Goal: Consume media (video, audio): Watch videos, listen to music or podcasts

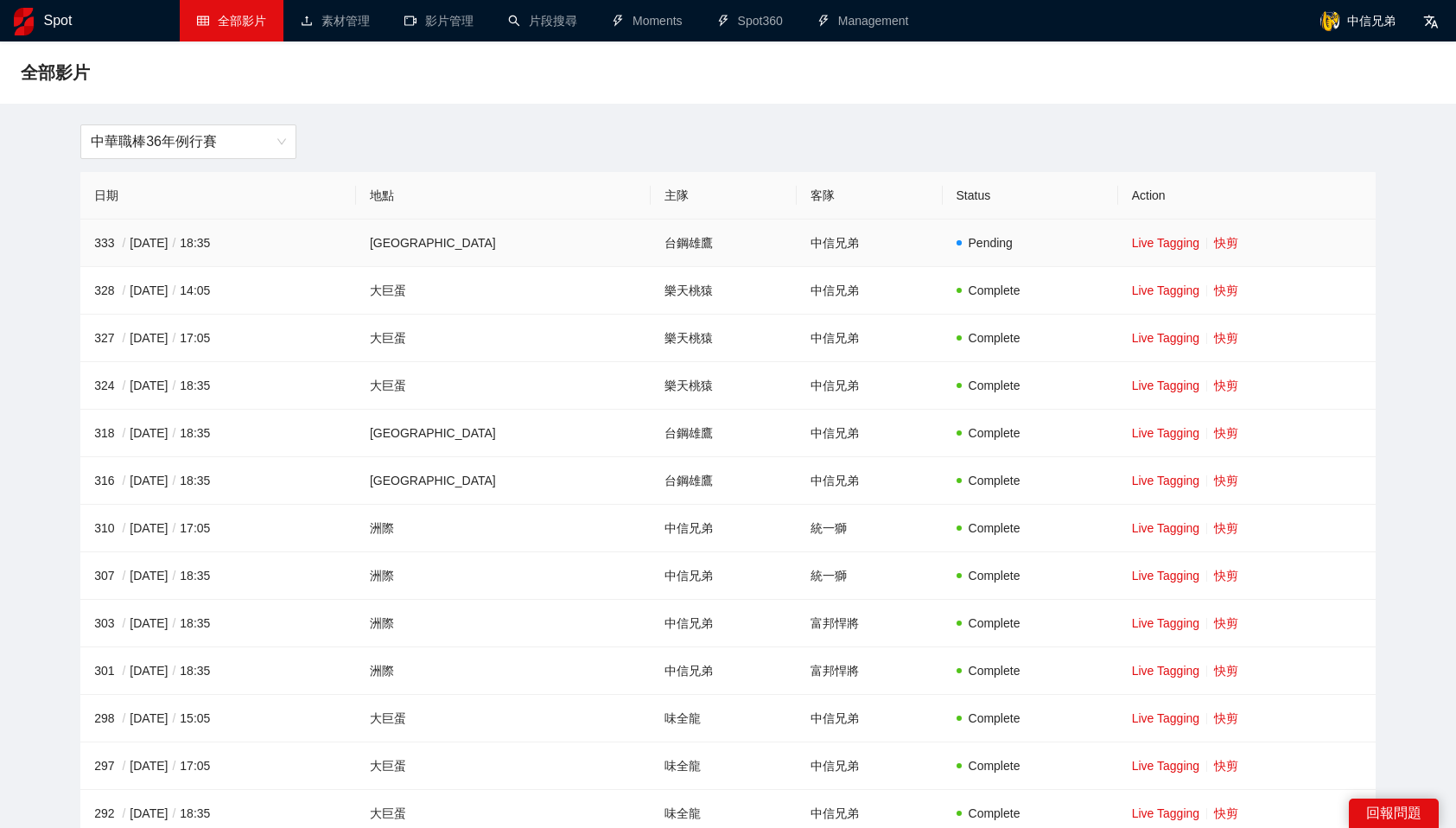
click at [1215, 248] on link "快剪" at bounding box center [1227, 243] width 25 height 14
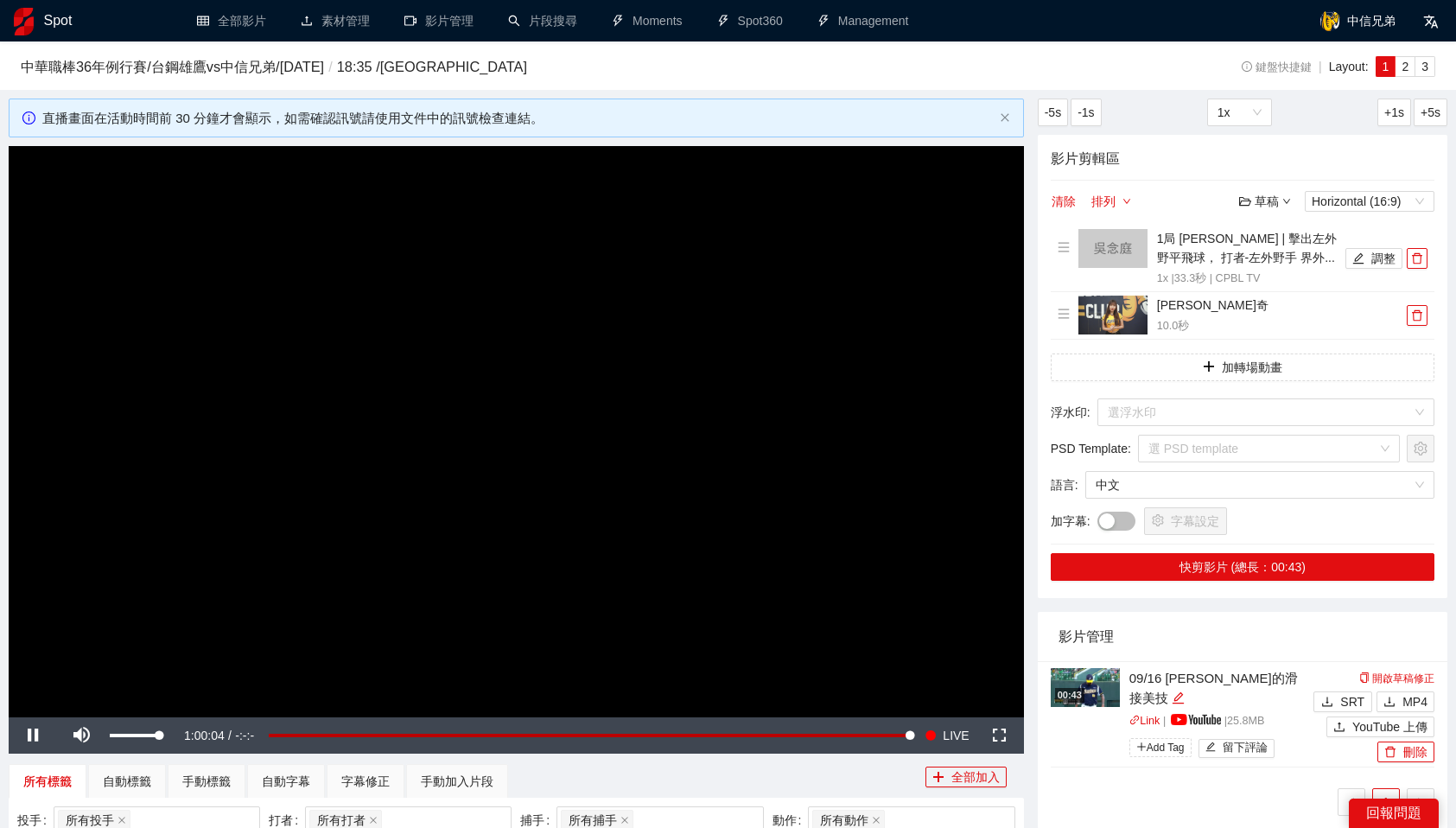
click at [78, 735] on span "Video Player" at bounding box center [81, 735] width 48 height 0
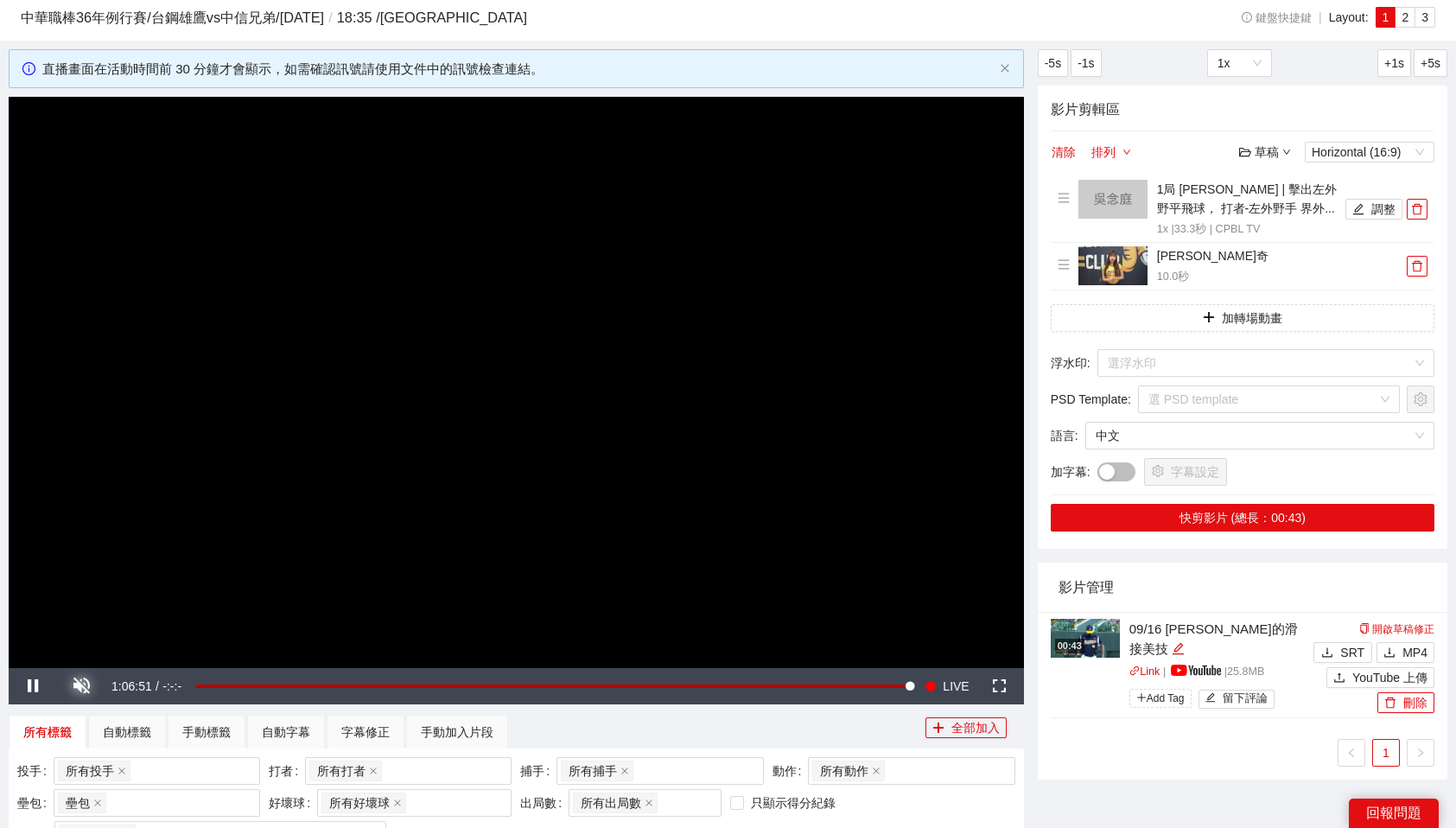
scroll to position [50, 0]
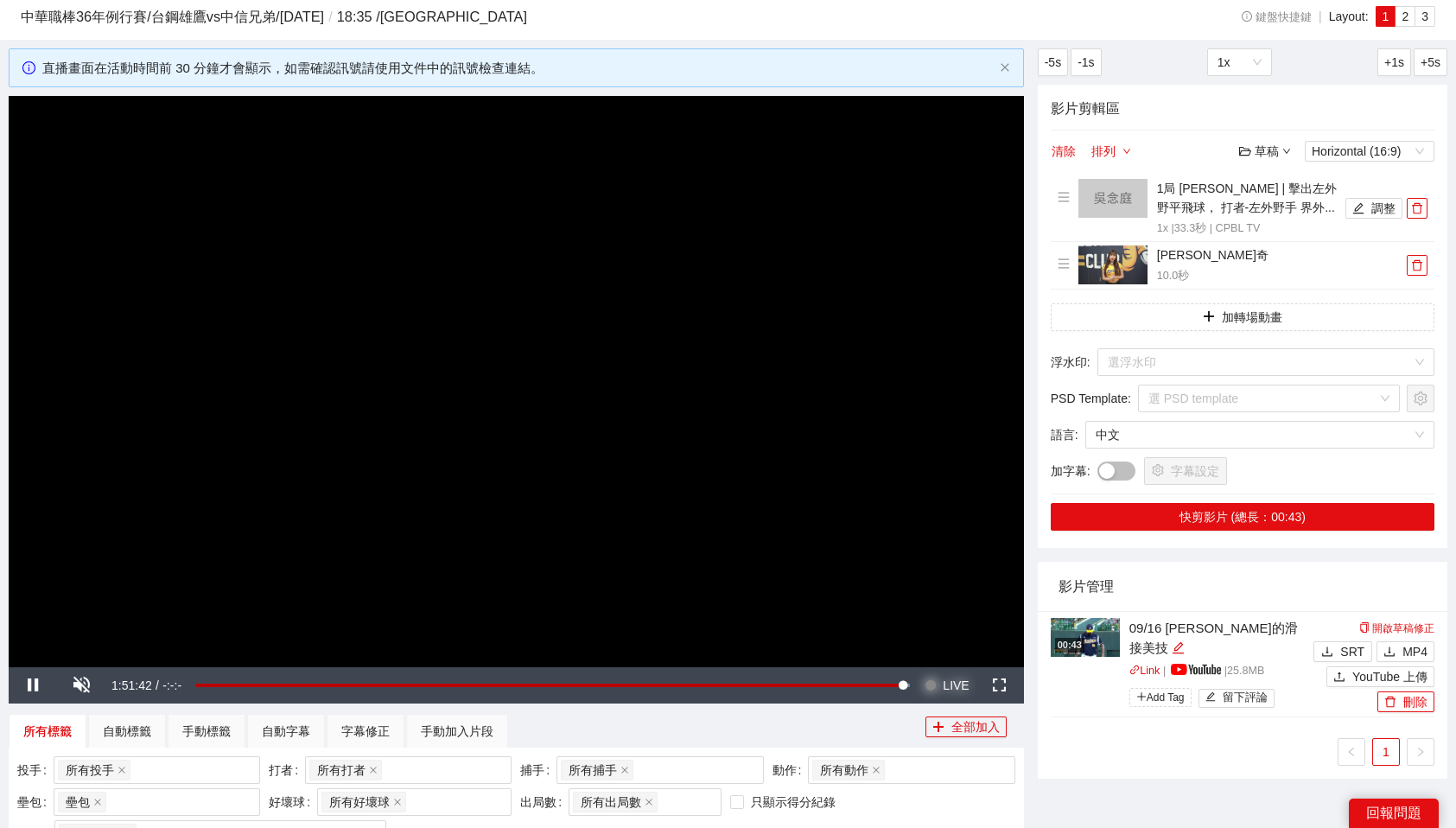
click at [939, 689] on button "Seek to live, currently behind live LIVE" at bounding box center [947, 685] width 56 height 36
click at [945, 688] on span "LIVE" at bounding box center [956, 685] width 26 height 36
click at [1417, 205] on icon "delete" at bounding box center [1417, 208] width 12 height 12
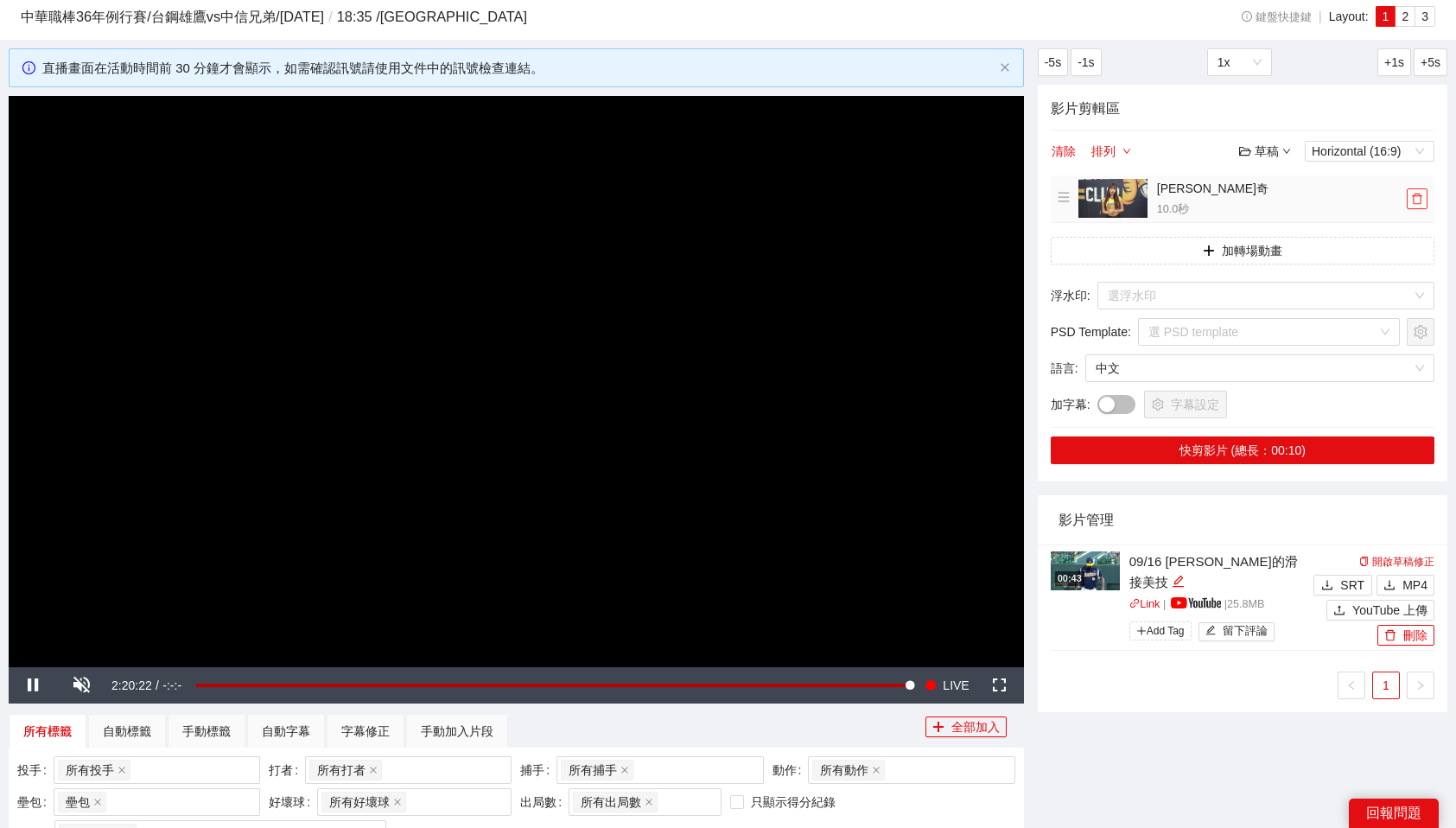
click at [1417, 205] on button "button" at bounding box center [1417, 199] width 21 height 21
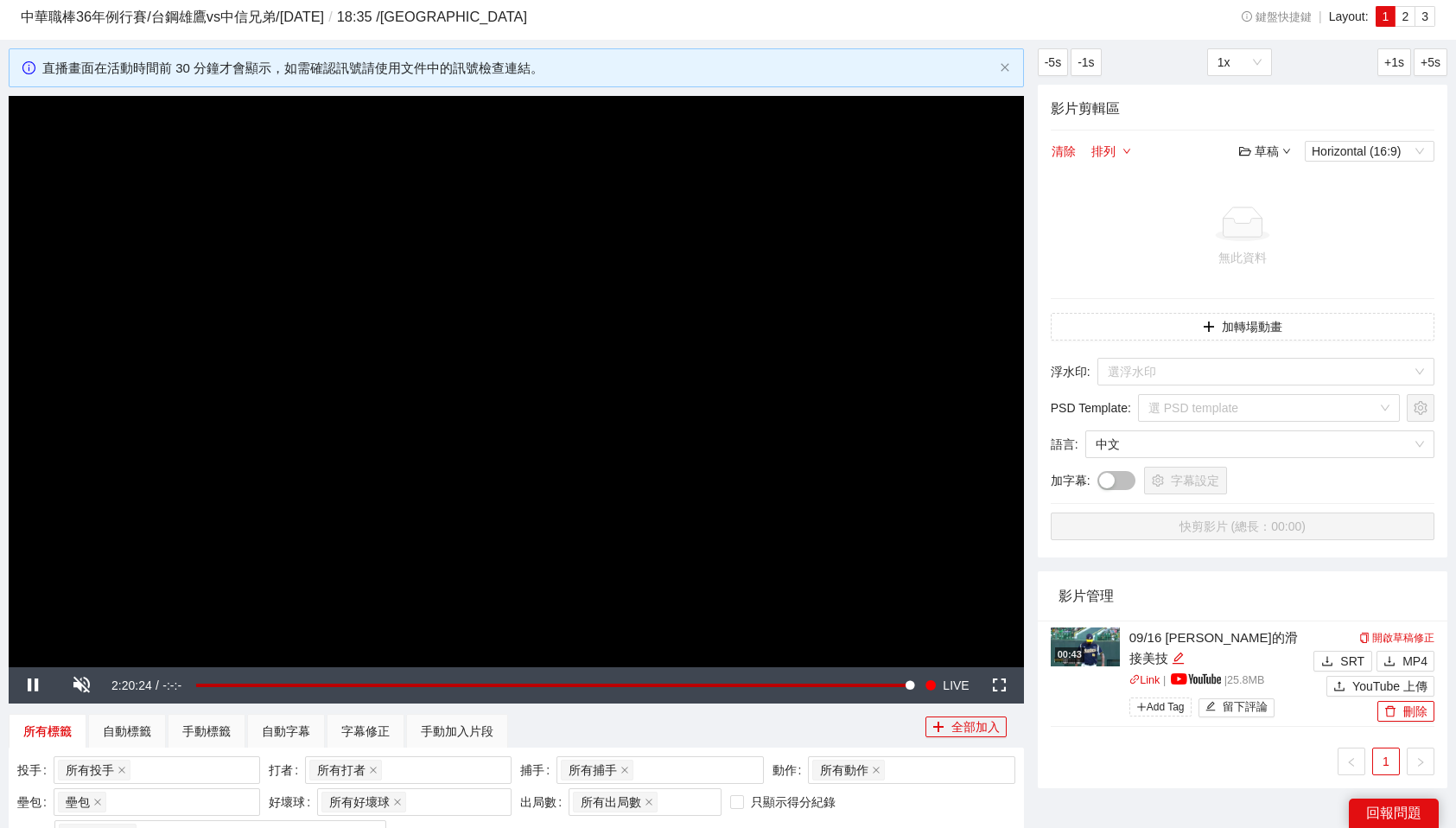
click at [804, 726] on div "所有標籤 自動標籤 手動標籤 自動字幕 字幕修正 手動加入片段" at bounding box center [467, 731] width 917 height 34
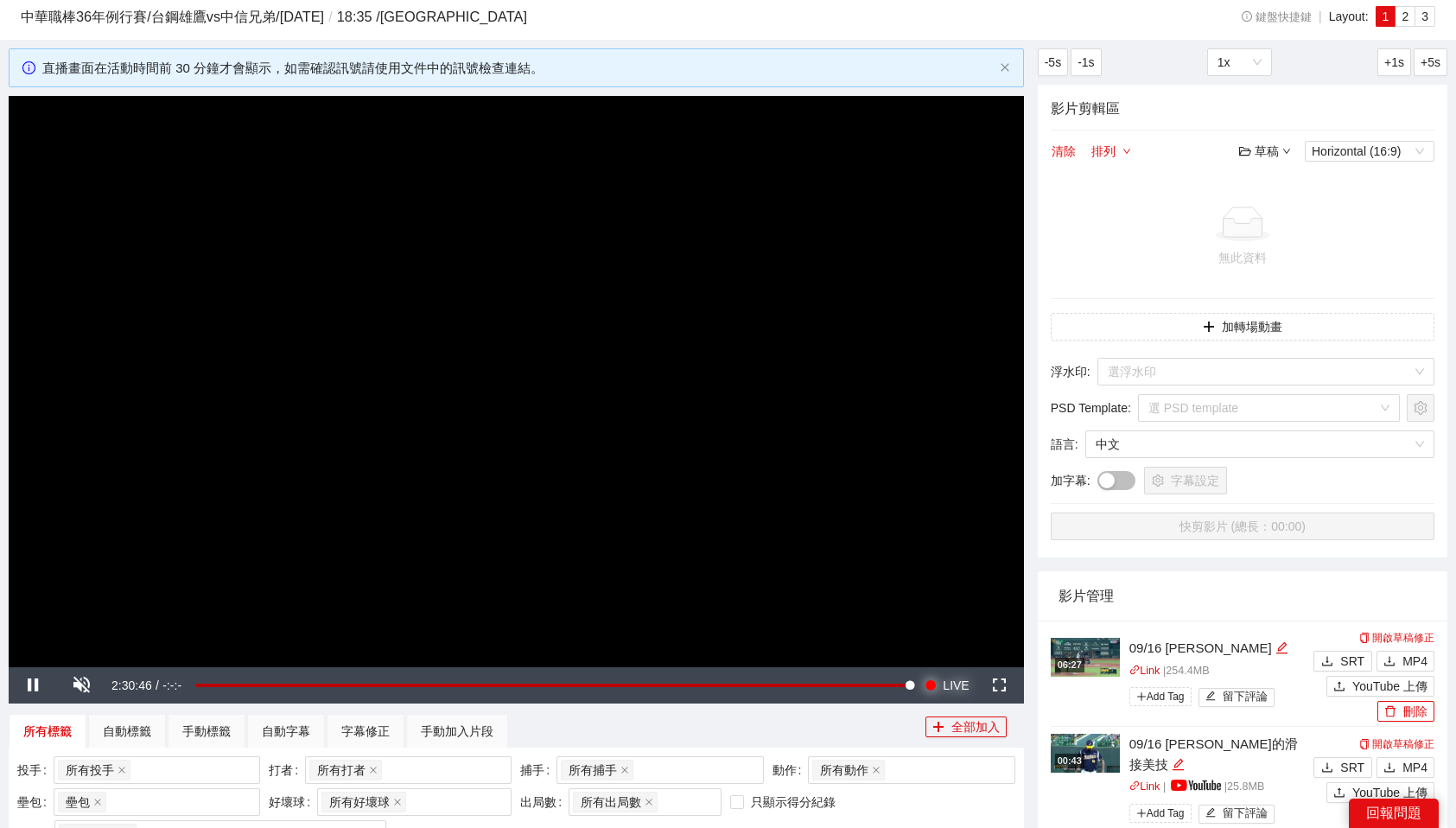
click at [940, 683] on button "Seek to live, currently playing live LIVE" at bounding box center [947, 685] width 56 height 36
click at [1084, 647] on img at bounding box center [1085, 657] width 69 height 39
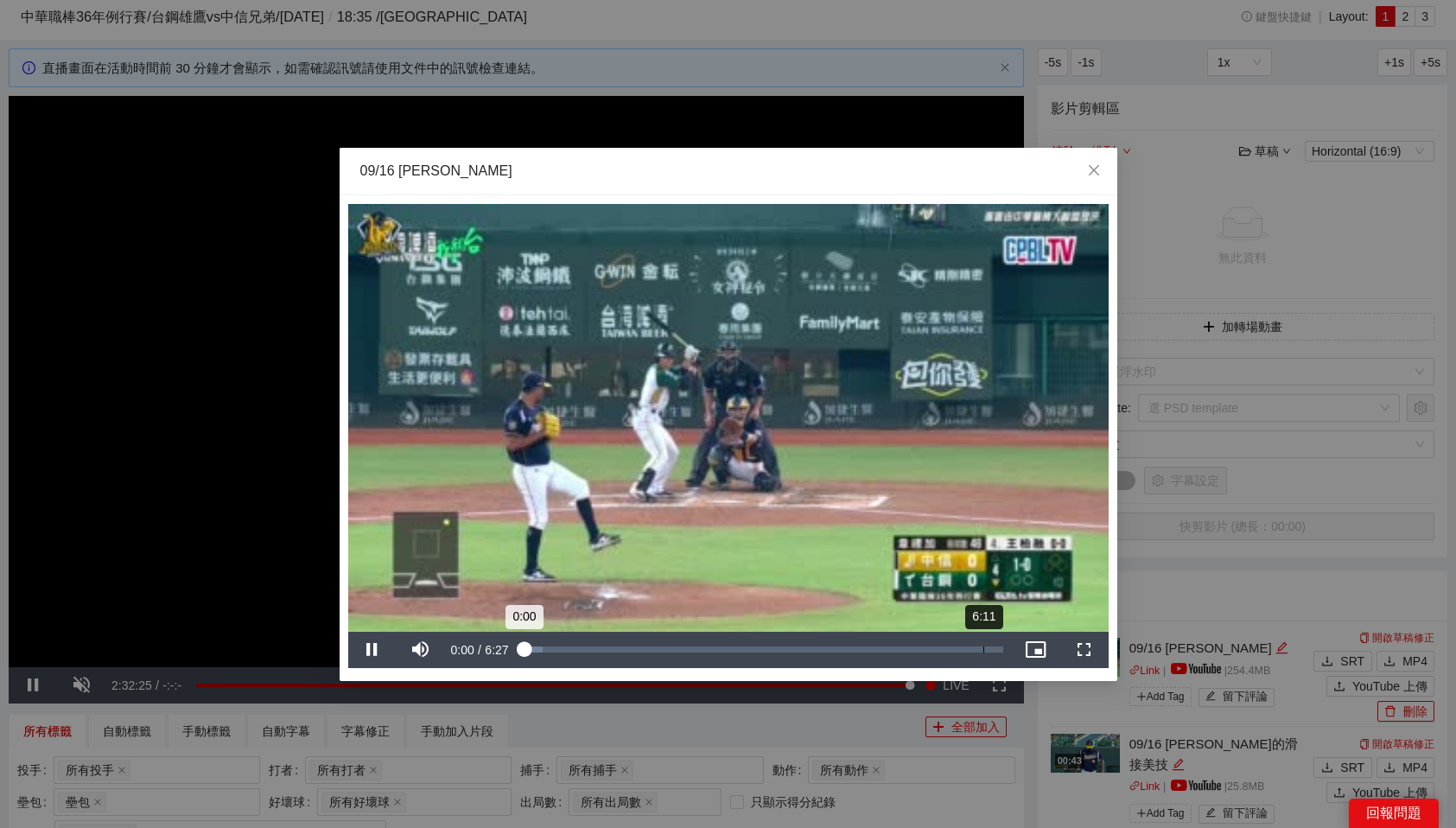
click at [983, 644] on div "Loaded : 4.08% 6:11 0:00" at bounding box center [763, 649] width 497 height 36
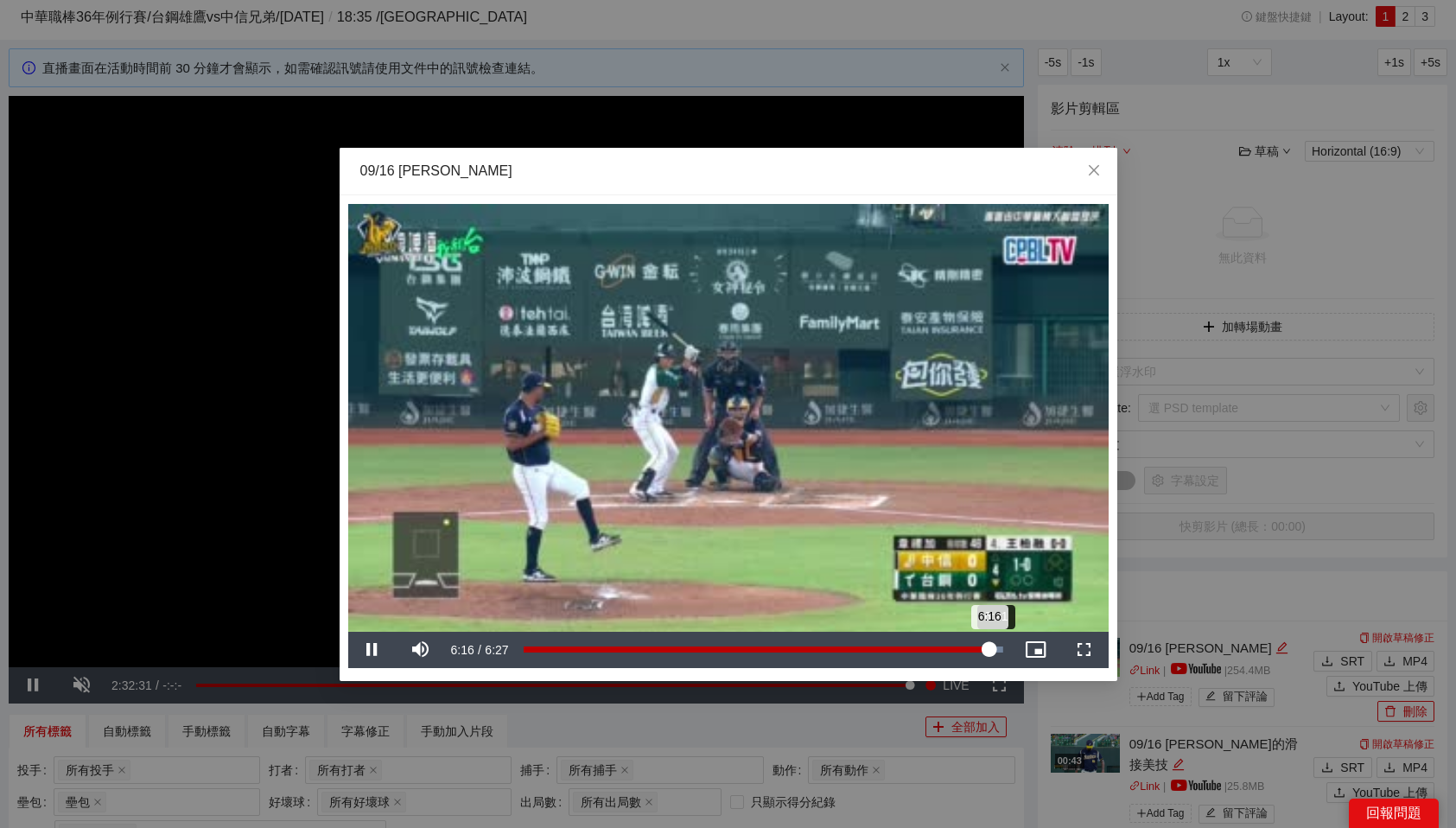
click at [990, 646] on div "6:16" at bounding box center [756, 649] width 465 height 6
click at [1087, 166] on icon "close" at bounding box center [1094, 170] width 14 height 14
